Goal: Task Accomplishment & Management: Complete application form

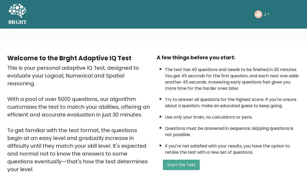
click at [192, 155] on li "If you're not satisfied with your results, you have the option to retake the te…" at bounding box center [232, 147] width 135 height 15
click at [191, 170] on button "Start the Test" at bounding box center [181, 165] width 37 height 10
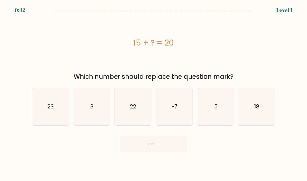
click at [223, 120] on icon "5" at bounding box center [215, 106] width 37 height 37
click at [154, 93] on input "e. 5" at bounding box center [153, 91] width 0 height 3
radio input "true"
click at [180, 152] on button "Next" at bounding box center [154, 144] width 68 height 17
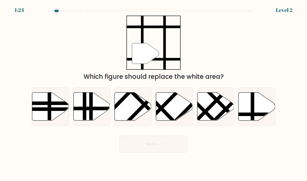
click at [264, 116] on icon at bounding box center [256, 107] width 37 height 28
click at [154, 93] on input "f." at bounding box center [153, 91] width 0 height 3
radio input "true"
click at [179, 152] on button "Next" at bounding box center [154, 144] width 68 height 17
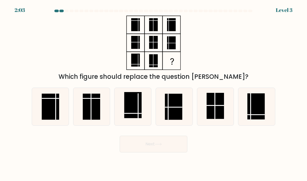
click at [255, 116] on rect at bounding box center [255, 106] width 17 height 26
click at [154, 93] on input "f." at bounding box center [153, 91] width 0 height 3
radio input "true"
click at [176, 152] on button "Next" at bounding box center [154, 144] width 68 height 17
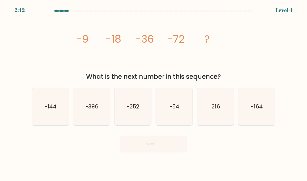
click at [38, 115] on icon "-144" at bounding box center [50, 106] width 37 height 37
click at [153, 93] on input "a. -144" at bounding box center [153, 91] width 0 height 3
radio input "true"
click at [176, 152] on button "Next" at bounding box center [154, 144] width 68 height 17
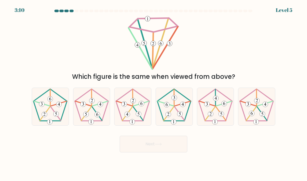
click at [260, 116] on icon at bounding box center [256, 106] width 37 height 37
click at [154, 93] on input "f." at bounding box center [153, 91] width 0 height 3
radio input "true"
click at [183, 151] on button "Next" at bounding box center [154, 144] width 68 height 17
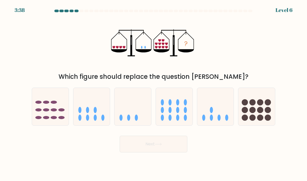
click at [223, 119] on icon at bounding box center [215, 107] width 37 height 30
click at [154, 93] on input "e." at bounding box center [153, 91] width 0 height 3
radio input "true"
click at [185, 150] on button "Next" at bounding box center [154, 144] width 68 height 17
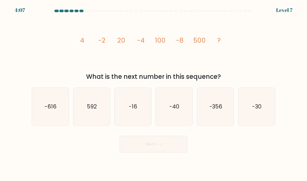
click at [123, 125] on icon "-16" at bounding box center [132, 106] width 37 height 37
click at [153, 93] on input "c. -16" at bounding box center [153, 91] width 0 height 3
radio input "true"
click at [131, 150] on button "Next" at bounding box center [154, 144] width 68 height 17
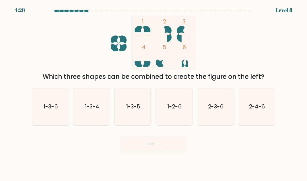
click at [212, 118] on icon "2-3-6" at bounding box center [215, 106] width 37 height 37
click at [154, 93] on input "e. 2-3-6" at bounding box center [153, 91] width 0 height 3
radio input "true"
click at [177, 152] on button "Next" at bounding box center [154, 144] width 68 height 17
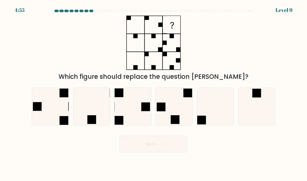
click at [119, 116] on icon at bounding box center [132, 106] width 37 height 37
click at [153, 93] on input "c." at bounding box center [153, 91] width 0 height 3
radio input "true"
click at [175, 150] on button "Next" at bounding box center [154, 144] width 68 height 17
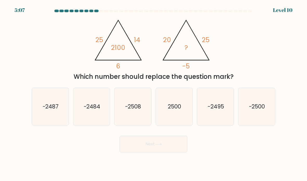
click at [267, 110] on icon "-2500" at bounding box center [256, 106] width 37 height 37
click at [154, 93] on input "f. -2500" at bounding box center [153, 91] width 0 height 3
radio input "true"
click at [177, 149] on button "Next" at bounding box center [154, 144] width 68 height 17
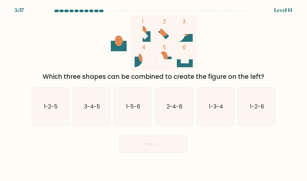
click at [211, 122] on icon "1-3-4" at bounding box center [215, 106] width 37 height 37
click at [154, 93] on input "e. 1-3-4" at bounding box center [153, 91] width 0 height 3
radio input "true"
click at [91, 123] on icon "3-4-5" at bounding box center [91, 106] width 37 height 37
click at [153, 93] on input "b. 3-4-5" at bounding box center [153, 91] width 0 height 3
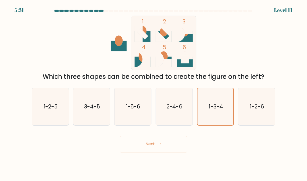
radio input "true"
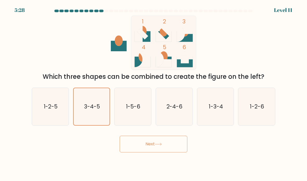
click at [172, 151] on button "Next" at bounding box center [154, 144] width 68 height 17
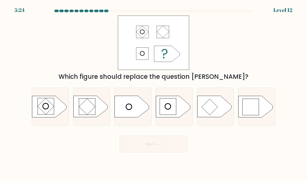
click at [245, 114] on rect at bounding box center [250, 107] width 16 height 16
click at [154, 93] on input "f." at bounding box center [153, 91] width 0 height 3
radio input "true"
click at [133, 151] on button "Next" at bounding box center [154, 144] width 68 height 17
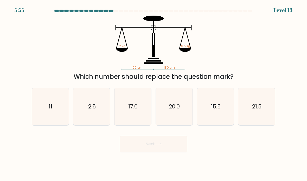
click at [55, 120] on icon "11" at bounding box center [50, 106] width 37 height 37
click at [153, 93] on input "a. 11" at bounding box center [153, 91] width 0 height 3
radio input "true"
click at [144, 152] on button "Next" at bounding box center [154, 144] width 68 height 17
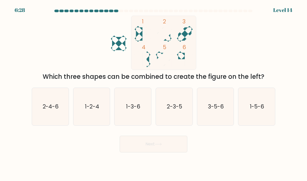
click at [163, 120] on icon "2-3-5" at bounding box center [174, 106] width 37 height 37
click at [154, 93] on input "d. 2-3-5" at bounding box center [153, 91] width 0 height 3
radio input "true"
click at [129, 163] on body "6:23 Level 14" at bounding box center [153, 90] width 307 height 181
click at [134, 148] on button "Next" at bounding box center [154, 144] width 68 height 17
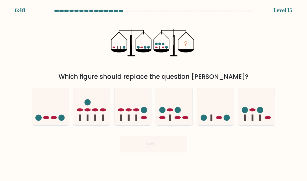
click at [179, 126] on div at bounding box center [173, 107] width 37 height 38
click at [154, 93] on input "d." at bounding box center [153, 91] width 0 height 3
radio input "true"
click at [172, 152] on button "Next" at bounding box center [154, 144] width 68 height 17
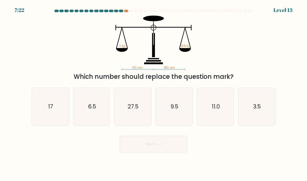
click at [37, 114] on icon "17" at bounding box center [50, 106] width 37 height 37
click at [153, 93] on input "a. 17" at bounding box center [153, 91] width 0 height 3
radio input "true"
click at [171, 151] on button "Next" at bounding box center [154, 144] width 68 height 17
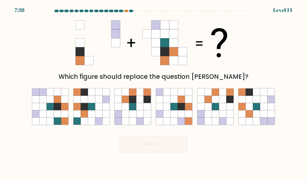
click at [137, 118] on icon at bounding box center [139, 113] width 7 height 7
click at [153, 93] on input "c." at bounding box center [153, 91] width 0 height 3
radio input "true"
click at [170, 145] on button "Next" at bounding box center [154, 144] width 68 height 17
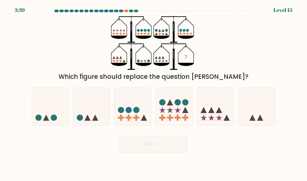
click at [130, 113] on icon at bounding box center [132, 107] width 37 height 30
click at [153, 93] on input "c." at bounding box center [153, 91] width 0 height 3
radio input "true"
click at [139, 152] on button "Next" at bounding box center [154, 144] width 68 height 17
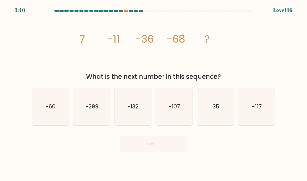
click at [181, 121] on icon "-107" at bounding box center [174, 106] width 37 height 37
click at [154, 93] on input "d. -107" at bounding box center [153, 91] width 0 height 3
radio input "true"
click at [178, 149] on button "Next" at bounding box center [154, 144] width 68 height 17
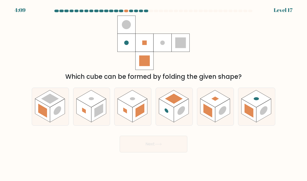
click at [141, 118] on rect at bounding box center [139, 110] width 9 height 14
click at [153, 93] on input "c." at bounding box center [153, 91] width 0 height 3
radio input "true"
click at [175, 152] on button "Next" at bounding box center [154, 144] width 68 height 17
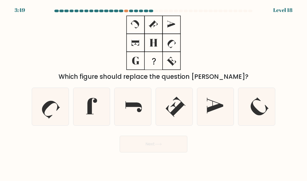
click at [132, 118] on icon at bounding box center [132, 106] width 37 height 37
click at [153, 93] on input "c." at bounding box center [153, 91] width 0 height 3
radio input "true"
click at [153, 152] on button "Next" at bounding box center [154, 144] width 68 height 17
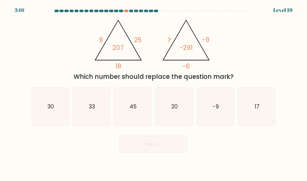
click at [87, 106] on icon "33" at bounding box center [91, 106] width 37 height 37
click at [153, 93] on input "b. 33" at bounding box center [153, 91] width 0 height 3
radio input "true"
click at [175, 151] on button "Next" at bounding box center [154, 144] width 68 height 17
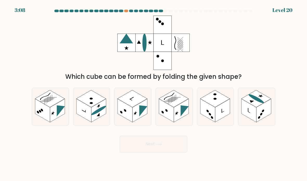
click at [177, 114] on rect at bounding box center [181, 110] width 15 height 23
click at [154, 93] on input "d." at bounding box center [153, 91] width 0 height 3
radio input "true"
click at [127, 152] on button "Next" at bounding box center [154, 144] width 68 height 17
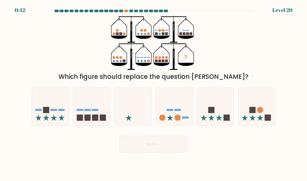
click at [163, 121] on circle at bounding box center [162, 117] width 6 height 6
click at [154, 93] on input "d." at bounding box center [153, 91] width 0 height 3
radio input "true"
click at [156, 146] on icon at bounding box center [158, 144] width 7 height 3
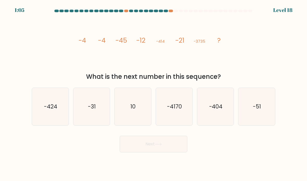
click at [94, 125] on icon "-31" at bounding box center [91, 106] width 37 height 37
click at [153, 93] on input "b. -31" at bounding box center [153, 91] width 0 height 3
radio input "true"
click at [173, 152] on button "Next" at bounding box center [154, 144] width 68 height 17
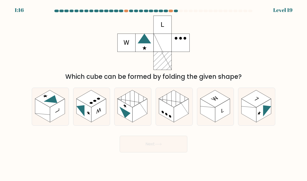
click at [183, 121] on rect at bounding box center [181, 110] width 15 height 23
click at [154, 93] on input "d." at bounding box center [153, 91] width 0 height 3
radio input "true"
click at [173, 147] on button "Next" at bounding box center [154, 144] width 68 height 17
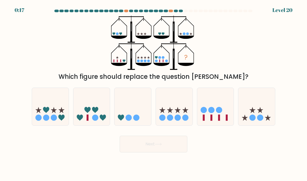
click at [187, 117] on icon at bounding box center [174, 107] width 37 height 30
click at [154, 93] on input "d." at bounding box center [153, 91] width 0 height 3
radio input "true"
click at [170, 148] on button "Next" at bounding box center [154, 144] width 68 height 17
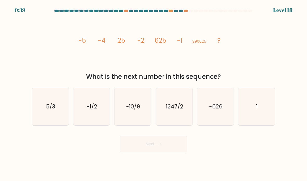
click at [96, 110] on text "-1/2" at bounding box center [92, 107] width 10 height 8
click at [153, 93] on input "b. -1/2" at bounding box center [153, 91] width 0 height 3
radio input "true"
click at [178, 146] on button "Next" at bounding box center [154, 144] width 68 height 17
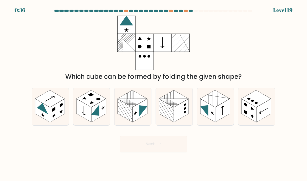
click at [179, 122] on rect at bounding box center [181, 110] width 15 height 23
click at [154, 93] on input "d." at bounding box center [153, 91] width 0 height 3
radio input "true"
click at [174, 151] on button "Next" at bounding box center [154, 144] width 68 height 17
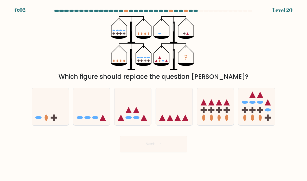
click at [143, 118] on icon at bounding box center [132, 107] width 37 height 30
click at [153, 93] on input "c." at bounding box center [153, 91] width 0 height 3
radio input "true"
click at [59, 119] on icon at bounding box center [50, 107] width 37 height 30
click at [153, 93] on input "a." at bounding box center [153, 91] width 0 height 3
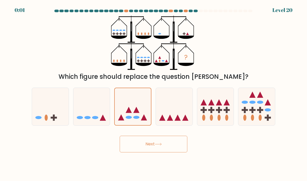
radio input "true"
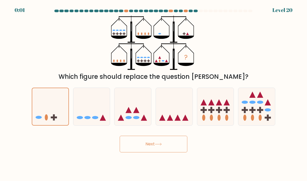
click at [137, 147] on button "Next" at bounding box center [154, 144] width 68 height 17
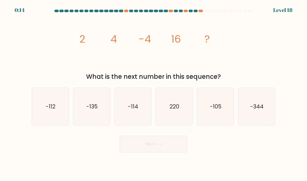
click at [53, 119] on icon "-112" at bounding box center [50, 106] width 37 height 37
click at [153, 93] on input "a. -112" at bounding box center [153, 91] width 0 height 3
radio input "true"
click at [177, 152] on button "Next" at bounding box center [154, 144] width 68 height 17
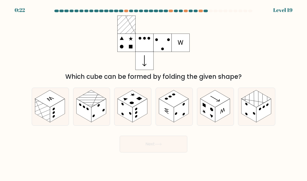
click at [215, 107] on rect at bounding box center [215, 98] width 30 height 17
click at [154, 93] on input "e." at bounding box center [153, 91] width 0 height 3
radio input "true"
click at [174, 152] on button "Next" at bounding box center [154, 144] width 68 height 17
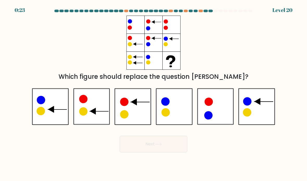
click at [262, 118] on icon at bounding box center [256, 106] width 37 height 36
click at [154, 93] on input "f." at bounding box center [153, 91] width 0 height 3
radio input "true"
click at [180, 152] on button "Next" at bounding box center [154, 144] width 68 height 17
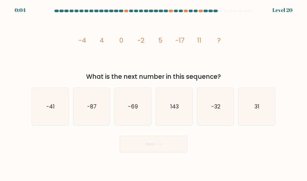
click at [263, 116] on icon "31" at bounding box center [256, 106] width 37 height 37
click at [154, 93] on input "f. 31" at bounding box center [153, 91] width 0 height 3
radio input "true"
click at [183, 149] on button "Next" at bounding box center [154, 144] width 68 height 17
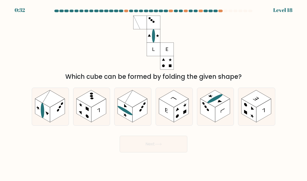
click at [145, 108] on rect at bounding box center [139, 110] width 15 height 23
click at [153, 93] on input "c." at bounding box center [153, 91] width 0 height 3
radio input "true"
click at [176, 152] on button "Next" at bounding box center [154, 144] width 68 height 17
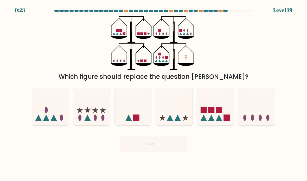
click at [96, 121] on ellipse at bounding box center [95, 117] width 3 height 6
click at [153, 93] on input "b." at bounding box center [153, 91] width 0 height 3
radio input "true"
click at [137, 152] on button "Next" at bounding box center [154, 144] width 68 height 17
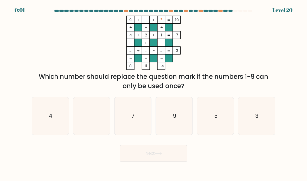
click at [61, 128] on icon "4" at bounding box center [50, 116] width 37 height 37
click at [153, 93] on input "a. 4" at bounding box center [153, 91] width 0 height 3
radio input "true"
click at [148, 156] on button "Next" at bounding box center [154, 153] width 68 height 17
click at [149, 158] on button "Next" at bounding box center [154, 153] width 68 height 17
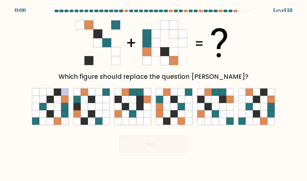
click at [136, 118] on icon at bounding box center [132, 113] width 7 height 7
click at [153, 93] on input "c." at bounding box center [153, 91] width 0 height 3
radio input "true"
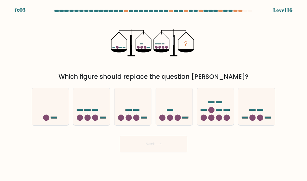
click at [181, 113] on icon at bounding box center [174, 107] width 37 height 30
click at [154, 93] on input "d." at bounding box center [153, 91] width 0 height 3
radio input "true"
click at [146, 107] on icon at bounding box center [132, 107] width 37 height 30
click at [153, 93] on input "c." at bounding box center [153, 91] width 0 height 3
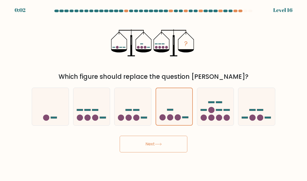
radio input "true"
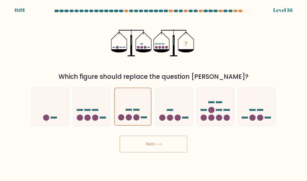
click at [178, 152] on button "Next" at bounding box center [154, 144] width 68 height 17
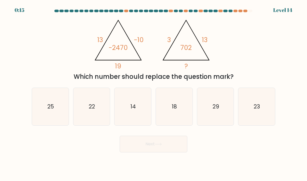
click at [150, 103] on icon "14" at bounding box center [132, 106] width 37 height 37
click at [153, 93] on input "c. 14" at bounding box center [153, 91] width 0 height 3
radio input "true"
click at [183, 148] on button "Next" at bounding box center [154, 144] width 68 height 17
click at [175, 151] on button "Next" at bounding box center [154, 144] width 68 height 17
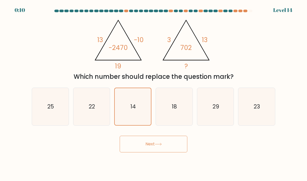
click at [177, 152] on button "Next" at bounding box center [154, 144] width 68 height 17
click at [177, 151] on button "Next" at bounding box center [154, 144] width 68 height 17
click at [177, 150] on button "Next" at bounding box center [154, 144] width 68 height 17
click at [176, 150] on button "Next" at bounding box center [154, 144] width 68 height 17
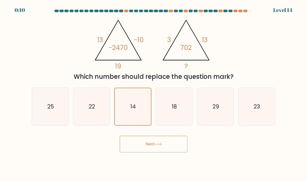
click at [177, 149] on button "Next" at bounding box center [154, 144] width 68 height 17
click at [166, 168] on body "0:09 Level 14" at bounding box center [153, 90] width 307 height 181
click at [164, 170] on body "0:09 Level 14" at bounding box center [153, 90] width 307 height 181
click at [161, 164] on body "0:09 Level 14" at bounding box center [153, 90] width 307 height 181
click at [146, 112] on icon "14" at bounding box center [132, 106] width 37 height 37
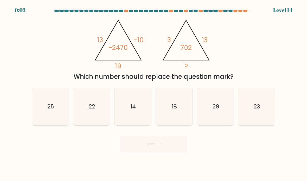
click at [153, 93] on input "c. 14" at bounding box center [153, 91] width 0 height 3
radio input "true"
click at [169, 152] on button "Next" at bounding box center [154, 144] width 68 height 17
click at [169, 151] on button "Next" at bounding box center [154, 144] width 68 height 17
click at [168, 151] on button "Next" at bounding box center [154, 144] width 68 height 17
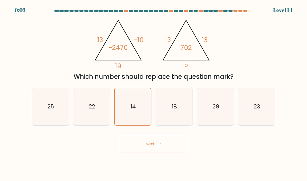
click at [174, 147] on button "Next" at bounding box center [154, 144] width 68 height 17
click at [173, 148] on button "Next" at bounding box center [154, 144] width 68 height 17
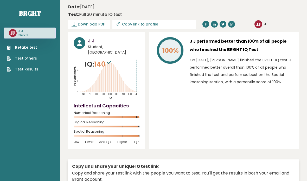
click at [155, 149] on div "[PERSON_NAME], [GEOGRAPHIC_DATA] IQ: 140 Population/% IQ 0 1 2 60 70 80 90 100 …" at bounding box center [183, 125] width 230 height 187
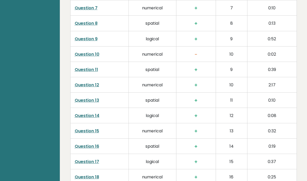
scroll to position [902, 0]
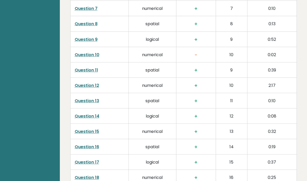
click at [91, 52] on link "Question 10" at bounding box center [87, 55] width 25 height 6
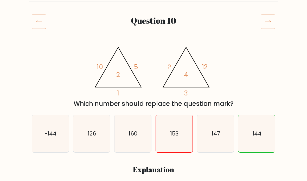
scroll to position [53, 0]
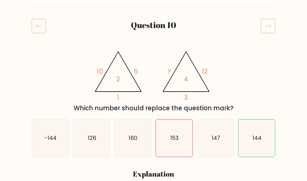
click at [41, 28] on icon at bounding box center [39, 26] width 14 height 15
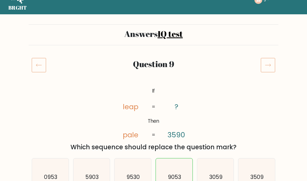
scroll to position [15, 0]
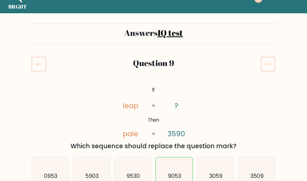
click at [263, 68] on icon at bounding box center [267, 64] width 15 height 15
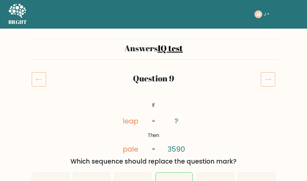
scroll to position [36, 0]
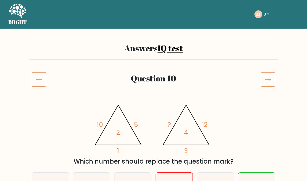
scroll to position [-12, 0]
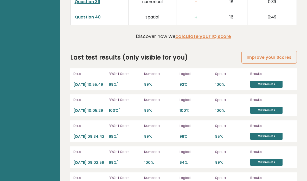
scroll to position [1394, 0]
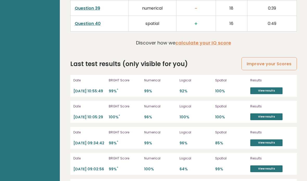
click at [208, 80] on div "Logical 92%" at bounding box center [195, 85] width 32 height 17
click at [261, 87] on link "View results" at bounding box center [266, 90] width 32 height 7
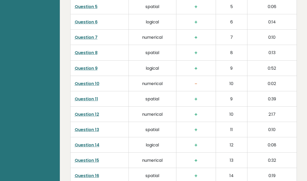
scroll to position [876, 0]
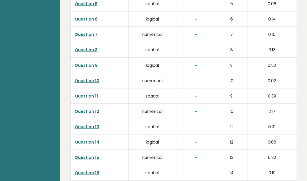
click at [87, 78] on link "Question 10" at bounding box center [87, 81] width 25 height 6
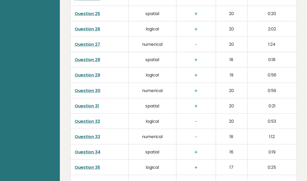
scroll to position [1178, 0]
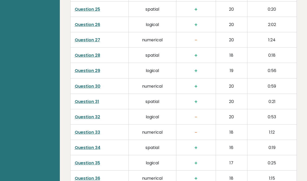
click at [90, 37] on link "Question 27" at bounding box center [87, 40] width 25 height 6
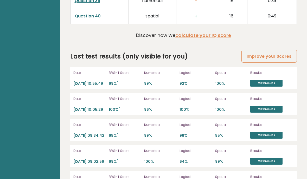
scroll to position [1420, 0]
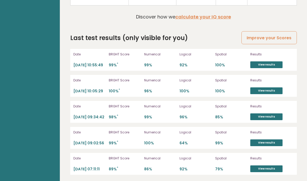
click at [256, 61] on link "View results" at bounding box center [266, 64] width 32 height 7
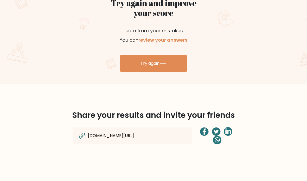
scroll to position [282, 0]
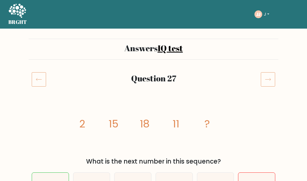
scroll to position [2, 0]
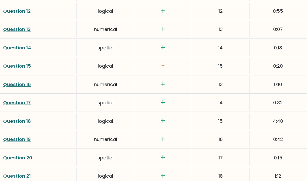
scroll to position [952, 0]
click at [19, 64] on link "Question 15" at bounding box center [17, 66] width 28 height 6
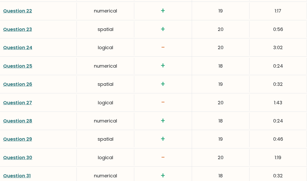
scroll to position [1127, 0]
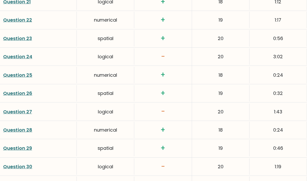
click at [24, 53] on link "Question 24" at bounding box center [17, 56] width 29 height 6
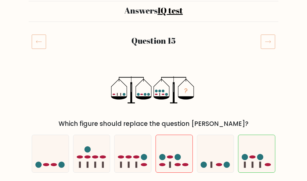
scroll to position [37, 0]
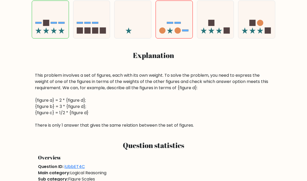
scroll to position [171, 0]
